Goal: Task Accomplishment & Management: Use online tool/utility

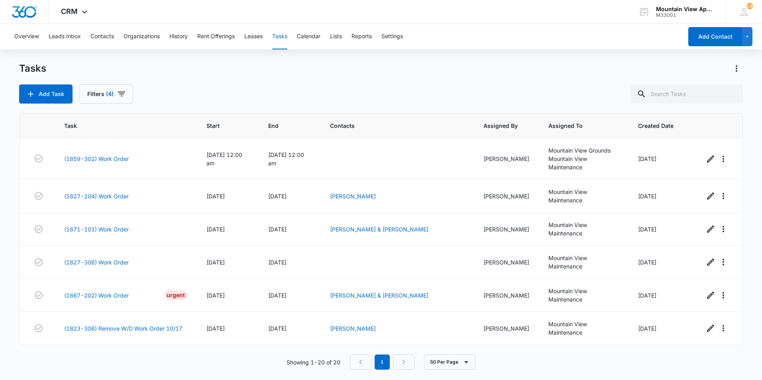
scroll to position [463, 0]
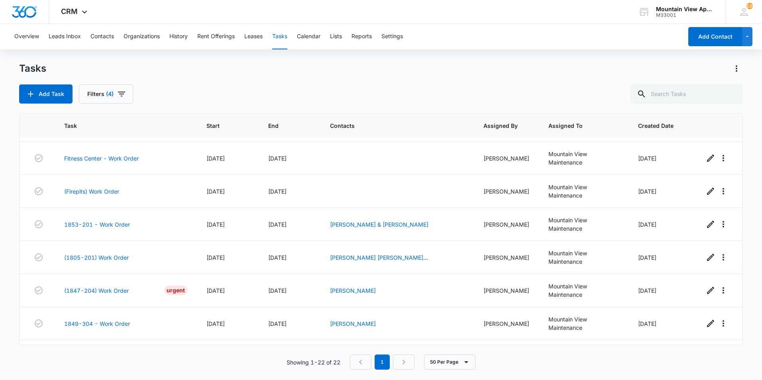
scroll to position [438, 0]
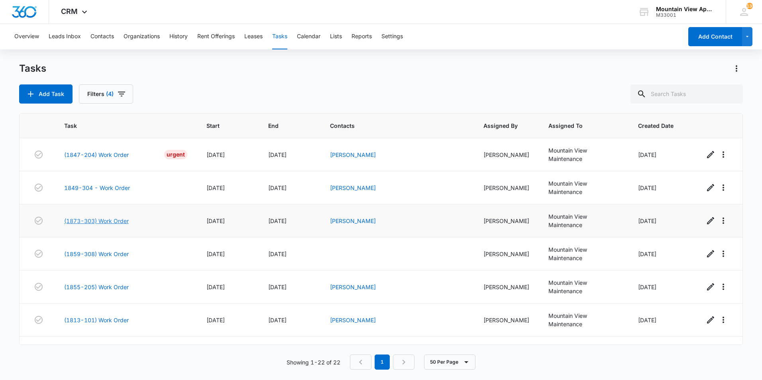
click at [115, 219] on link "(1873-303) Work Order" at bounding box center [96, 221] width 65 height 8
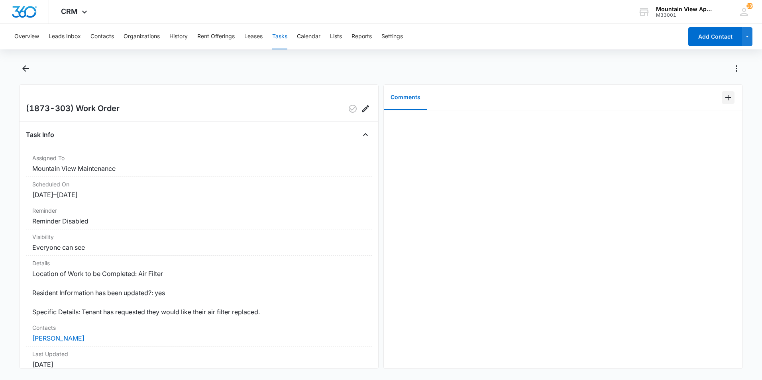
click at [723, 98] on icon "Add Comment" at bounding box center [728, 98] width 10 height 10
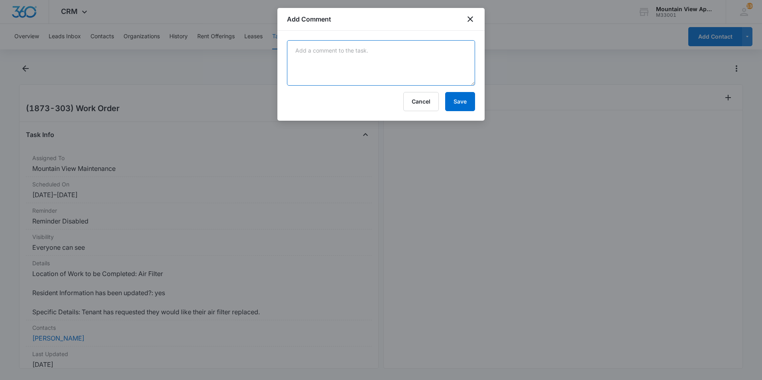
click at [416, 62] on textarea at bounding box center [381, 62] width 188 height 45
type textarea "Air filter replaced."
click at [456, 102] on button "Save" at bounding box center [460, 101] width 30 height 19
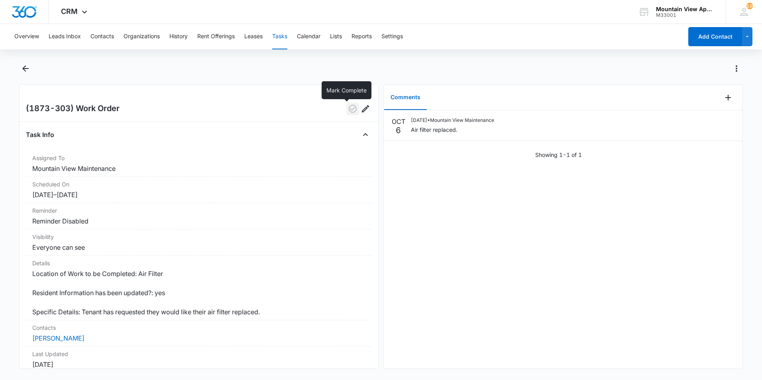
click at [348, 108] on icon "button" at bounding box center [353, 109] width 10 height 10
click at [26, 68] on icon "Back" at bounding box center [25, 68] width 6 height 6
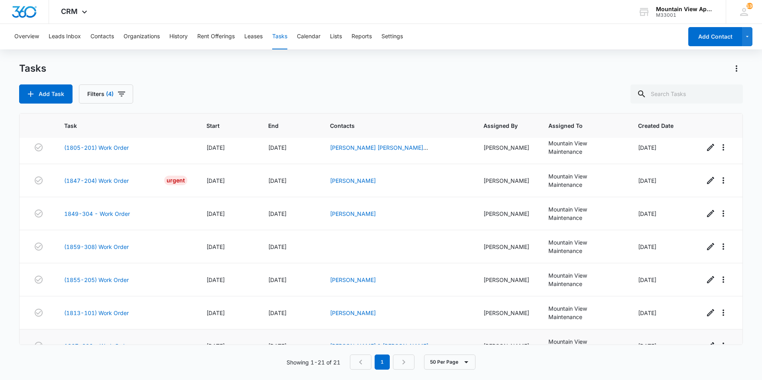
scroll to position [376, 0]
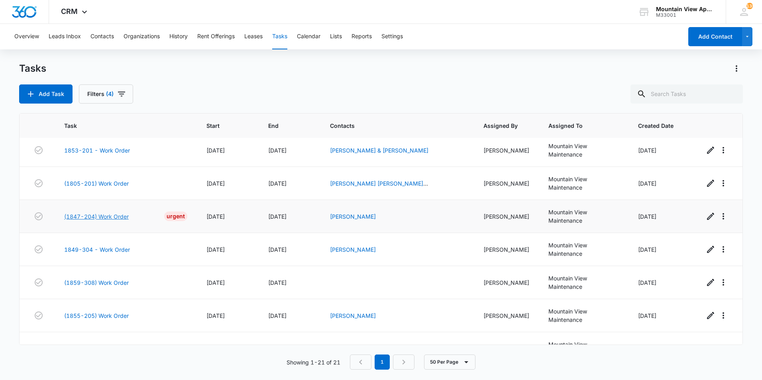
click at [106, 216] on link "(1847-204) Work Order" at bounding box center [96, 216] width 65 height 8
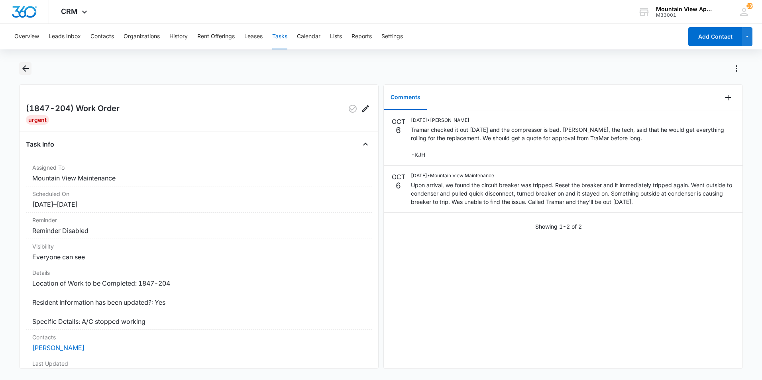
click at [24, 68] on icon "Back" at bounding box center [25, 68] width 6 height 6
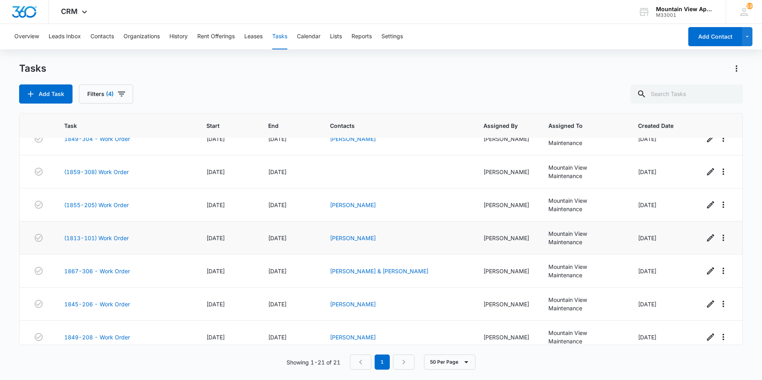
scroll to position [496, 0]
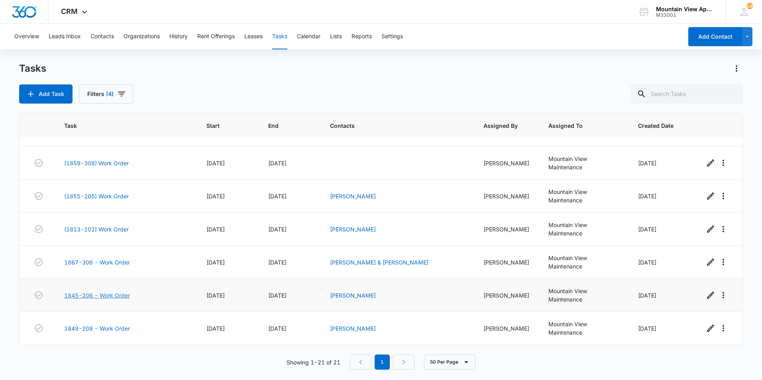
click at [114, 295] on link "1845-206 - Work Order" at bounding box center [97, 295] width 66 height 8
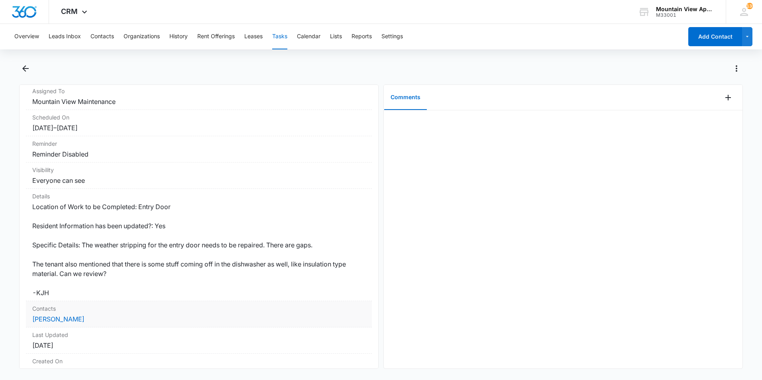
scroll to position [80, 0]
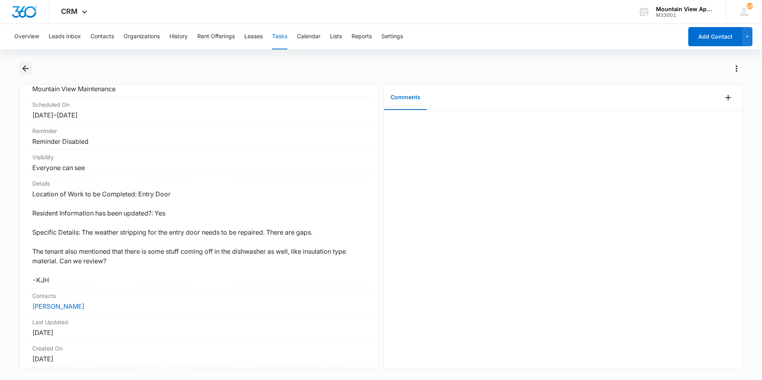
click at [29, 69] on icon "Back" at bounding box center [26, 69] width 10 height 10
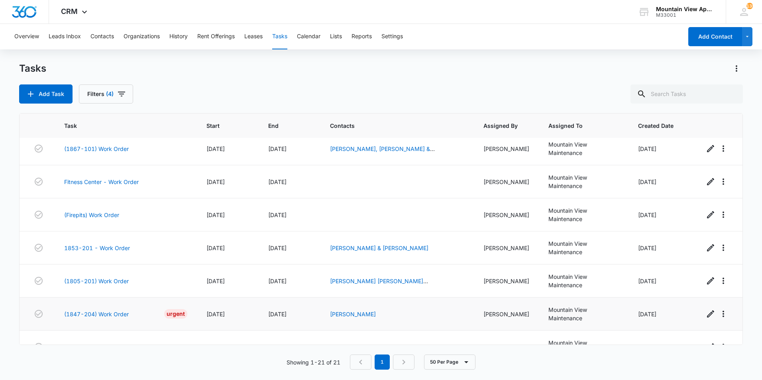
scroll to position [496, 0]
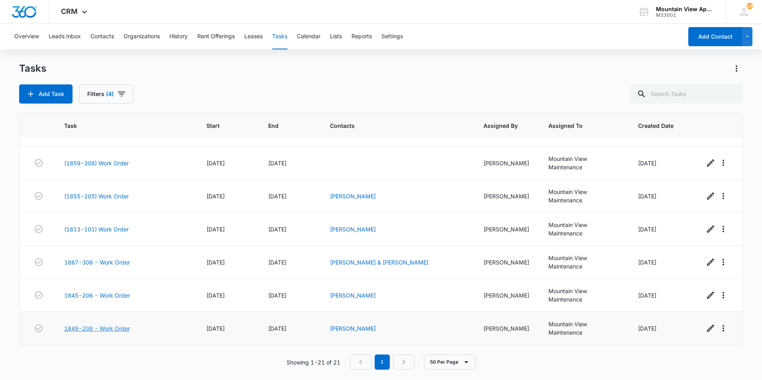
click at [107, 329] on link "1849-208 - Work Order" at bounding box center [97, 328] width 66 height 8
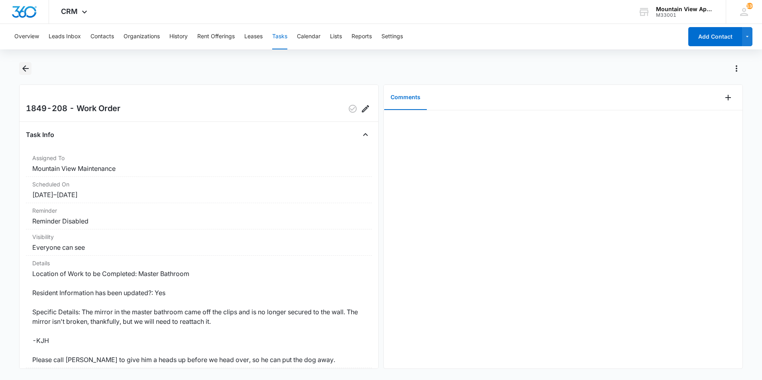
click at [25, 69] on icon "Back" at bounding box center [26, 69] width 10 height 10
